Goal: Understand process/instructions: Learn how to perform a task or action

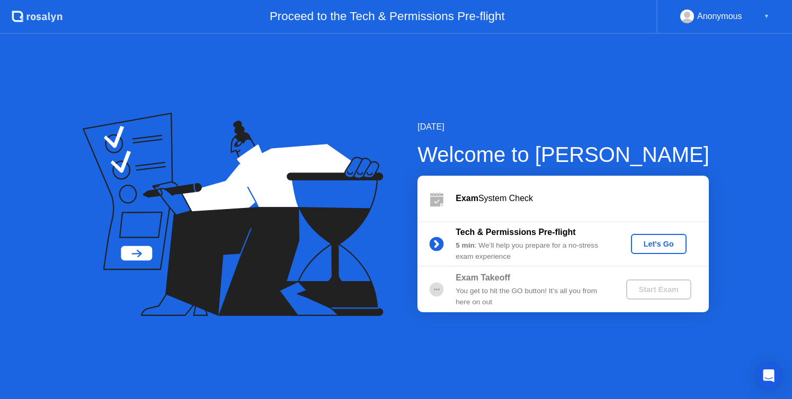
click at [682, 214] on div "Exam System Check" at bounding box center [562, 199] width 291 height 46
click at [648, 246] on div "Let's Go" at bounding box center [658, 244] width 47 height 8
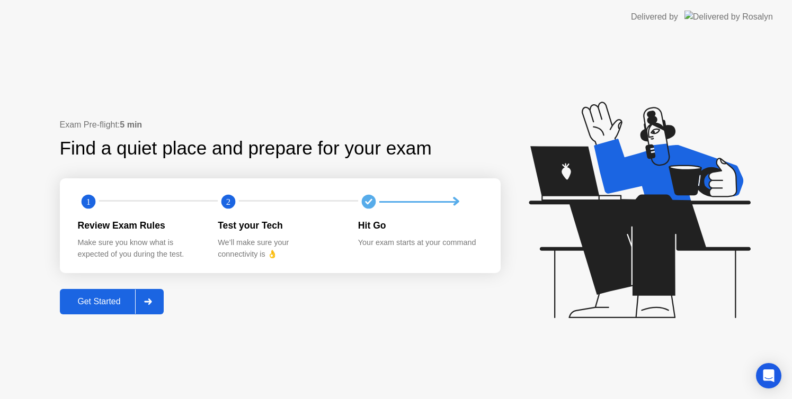
click at [115, 304] on div "Get Started" at bounding box center [99, 302] width 73 height 10
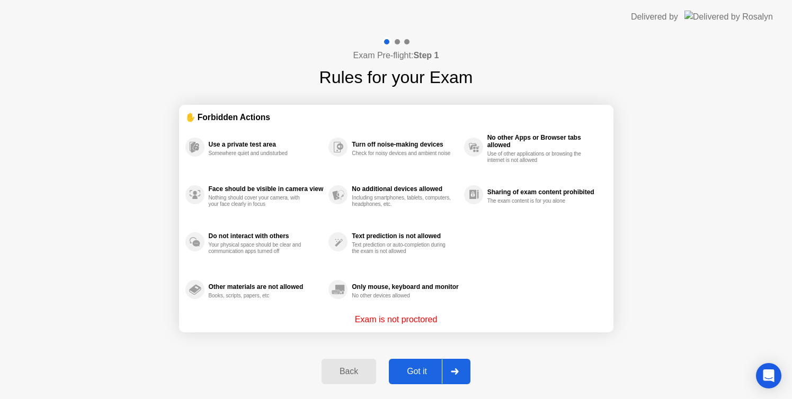
click at [120, 151] on div "Exam Pre-flight: Step 1 Rules for your Exam ✋ Forbidden Actions Use a private t…" at bounding box center [396, 216] width 792 height 365
click at [417, 376] on div "Got it" at bounding box center [417, 372] width 50 height 10
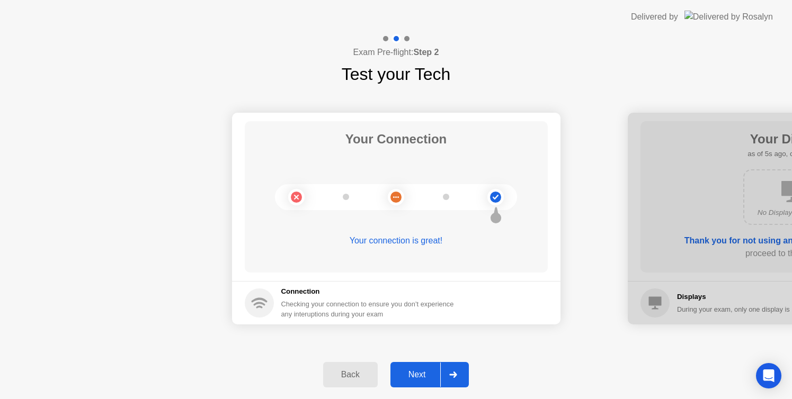
click at [433, 375] on div "Next" at bounding box center [416, 375] width 47 height 10
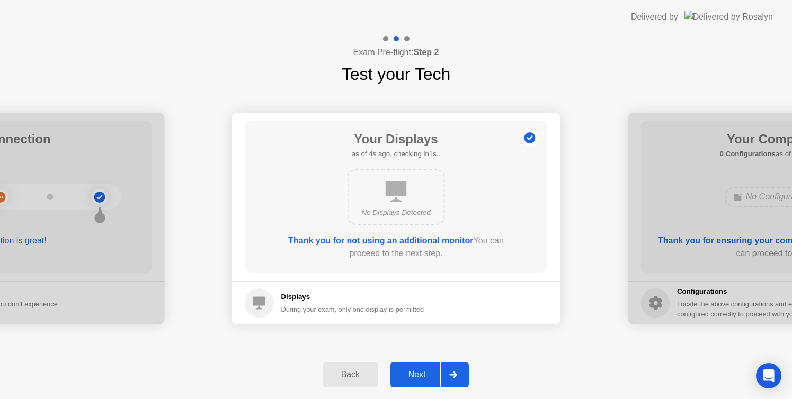
click at [405, 374] on div "Next" at bounding box center [416, 375] width 47 height 10
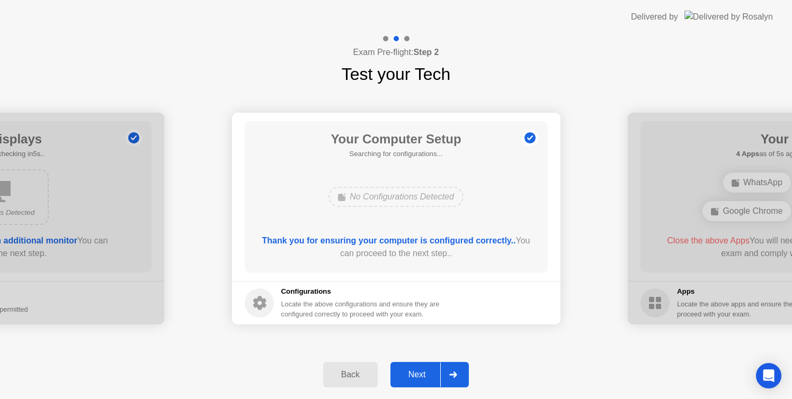
click at [419, 373] on div "Next" at bounding box center [416, 375] width 47 height 10
